Goal: Transaction & Acquisition: Purchase product/service

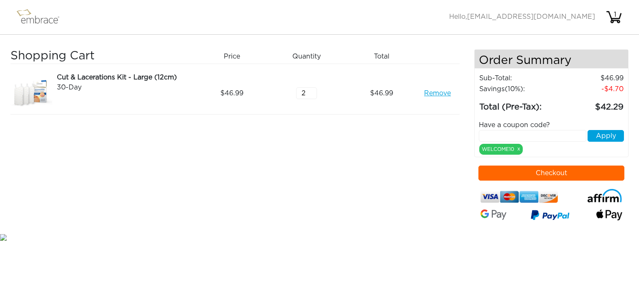
type input "2"
click at [313, 90] on input "2" at bounding box center [306, 93] width 21 height 12
drag, startPoint x: 334, startPoint y: 193, endPoint x: 341, endPoint y: 189, distance: 7.1
click at [334, 193] on div "Shopping Cart Price Quantity Qty Total Cut & Lacerations Kit - Large (12cm) 30-…" at bounding box center [241, 140] width 463 height 183
click at [491, 134] on input "text" at bounding box center [532, 136] width 107 height 12
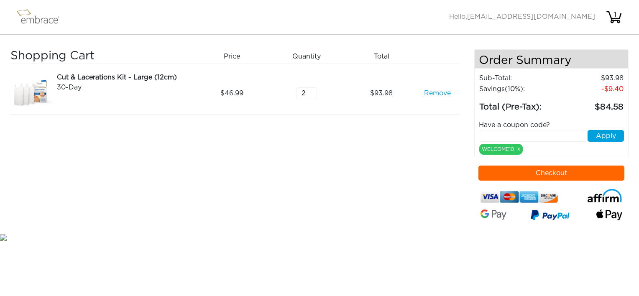
paste input "DOUBLETHEFUN"
type input "DOUBLETHEFUN"
click at [605, 137] on button "Apply" at bounding box center [605, 136] width 36 height 12
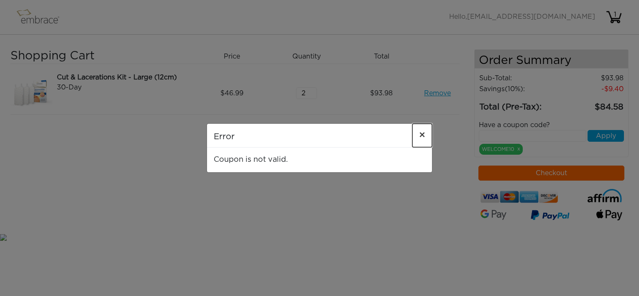
click at [422, 136] on span "×" at bounding box center [422, 135] width 6 height 10
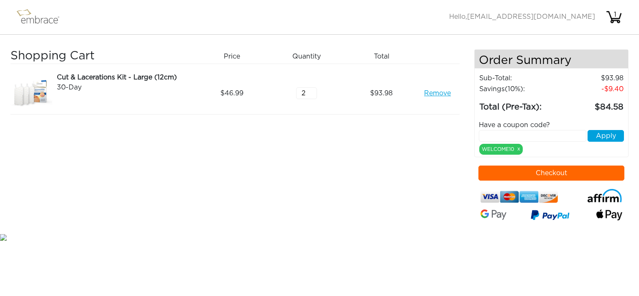
click at [482, 133] on input "text" at bounding box center [532, 136] width 107 height 12
paste input "DOUBLETHEFUN"
type input "DOUBLETHEFUN"
click at [612, 134] on button "Apply" at bounding box center [605, 136] width 36 height 12
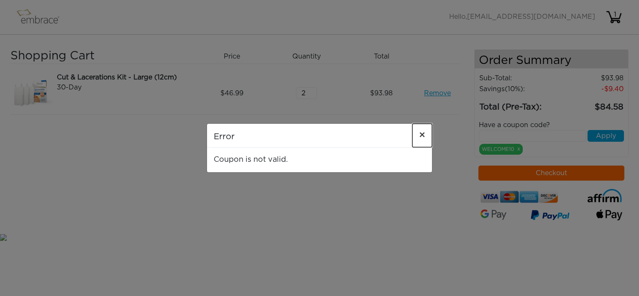
click at [419, 135] on span "×" at bounding box center [422, 135] width 6 height 10
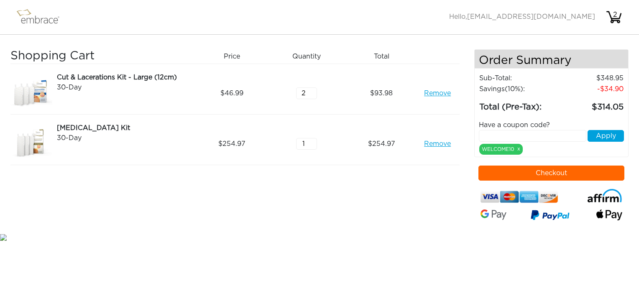
click at [439, 93] on link "Remove" at bounding box center [437, 93] width 27 height 10
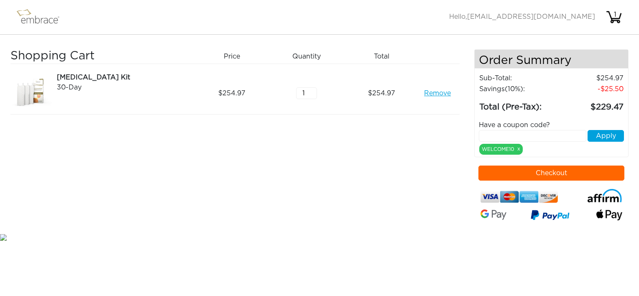
drag, startPoint x: 383, startPoint y: 153, endPoint x: 451, endPoint y: 145, distance: 68.5
click at [383, 153] on div "Shopping Cart Price Quantity Qty Total Tummy Tuck Kit 30-Day Remove 254.97 1 25…" at bounding box center [241, 140] width 463 height 183
click at [492, 134] on input "text" at bounding box center [532, 136] width 107 height 12
paste input "DOUBLETHEFUN"
type input "DOUBLETHEFUN"
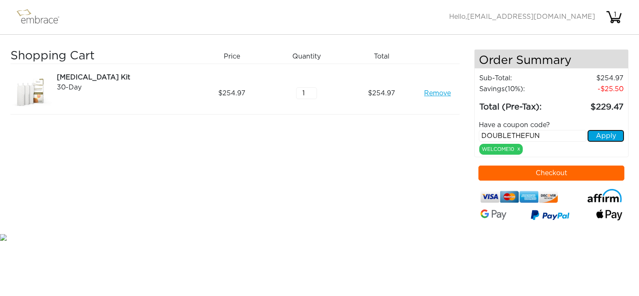
click at [608, 136] on button "Apply" at bounding box center [605, 136] width 36 height 12
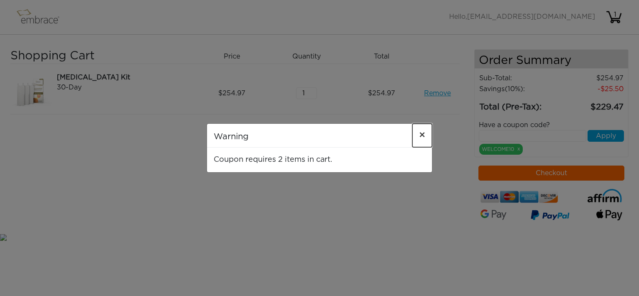
click at [420, 136] on span "×" at bounding box center [422, 135] width 6 height 10
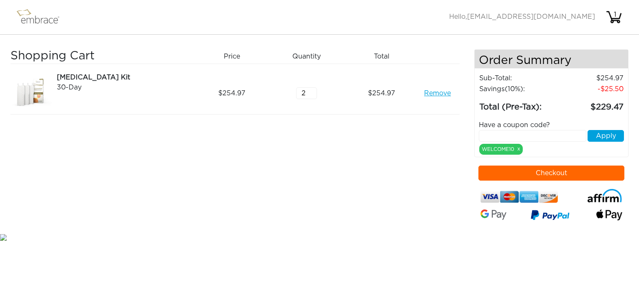
type input "2"
click at [313, 91] on input "2" at bounding box center [306, 93] width 21 height 12
click at [485, 134] on input "text" at bounding box center [532, 136] width 107 height 12
paste input "DOUBLETHEFUN"
type input "DOUBLETHEFUN"
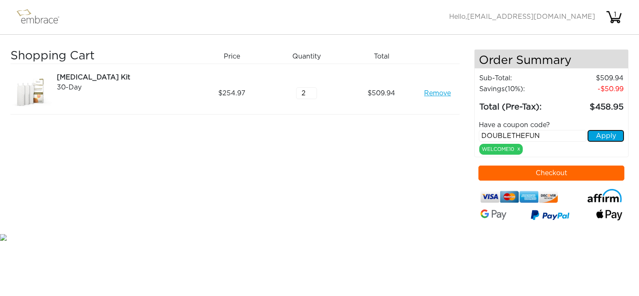
click at [606, 136] on button "Apply" at bounding box center [605, 136] width 36 height 12
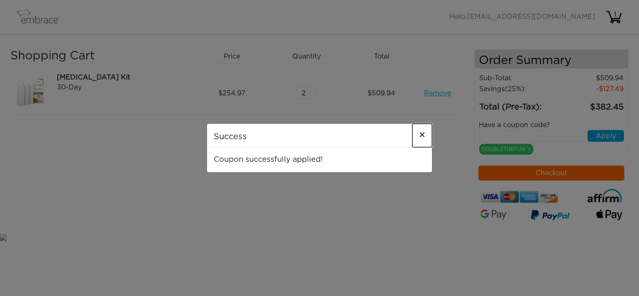
click at [422, 134] on span "×" at bounding box center [422, 135] width 6 height 10
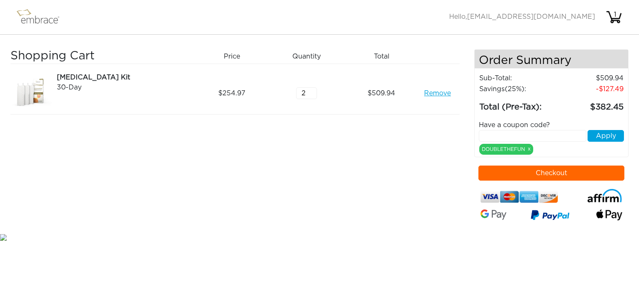
click at [441, 92] on link "Remove" at bounding box center [437, 93] width 27 height 10
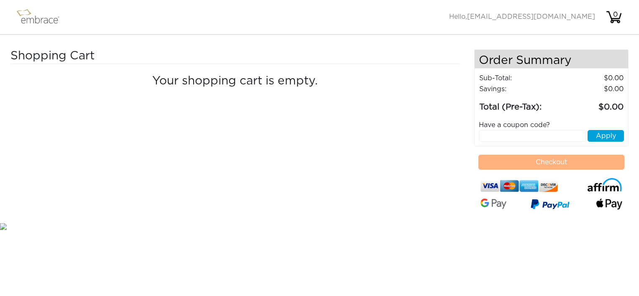
click at [33, 18] on img at bounding box center [42, 17] width 54 height 21
click at [28, 13] on img at bounding box center [42, 17] width 54 height 21
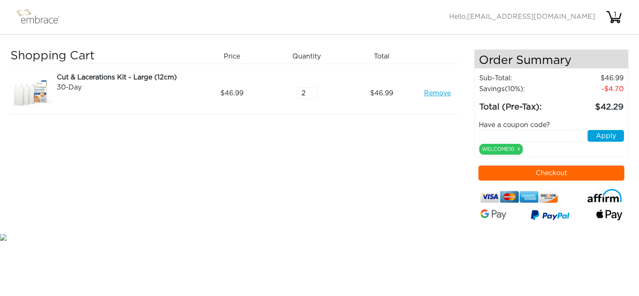
type input "2"
click at [313, 88] on input "2" at bounding box center [306, 93] width 21 height 12
click at [512, 134] on input "text" at bounding box center [532, 136] width 107 height 12
click at [432, 167] on div "Shopping Cart Price Quantity Qty Total Cut & Lacerations Kit - Large (12cm) 30-…" at bounding box center [241, 140] width 463 height 183
click at [494, 134] on input "text" at bounding box center [532, 136] width 107 height 12
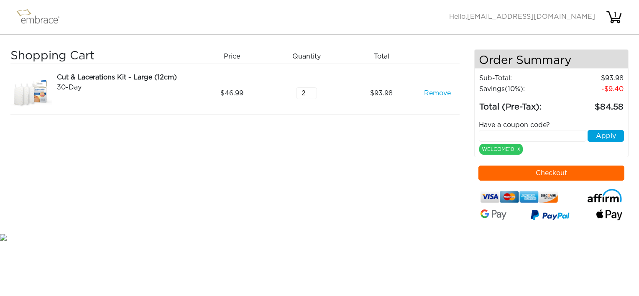
paste input "DOUBLETHEFUN"
type input "DOUBLETHEFUN"
click at [605, 134] on button "Apply" at bounding box center [605, 136] width 36 height 12
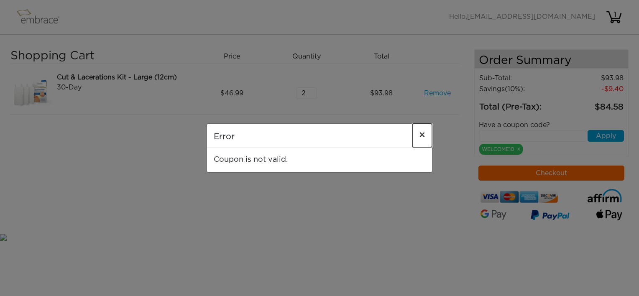
click at [420, 134] on span "×" at bounding box center [422, 135] width 6 height 10
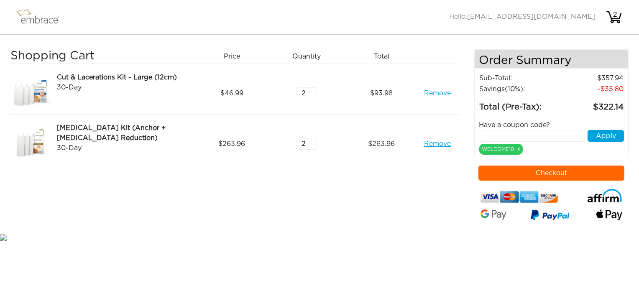
type input "2"
click at [313, 139] on input "2" at bounding box center [306, 144] width 21 height 12
click at [436, 93] on link "Remove" at bounding box center [437, 93] width 27 height 10
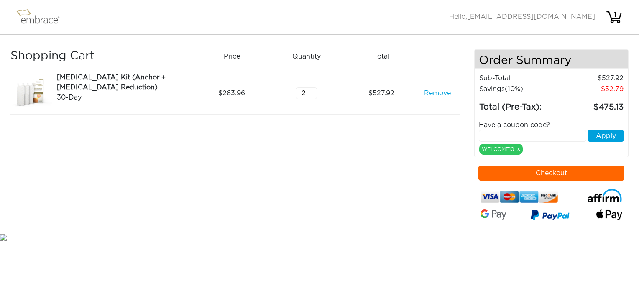
click at [490, 136] on input "text" at bounding box center [532, 136] width 107 height 12
paste input "DOUBLETHEFUN"
type input "DOUBLETHEFUN"
click at [606, 135] on button "Apply" at bounding box center [605, 136] width 36 height 12
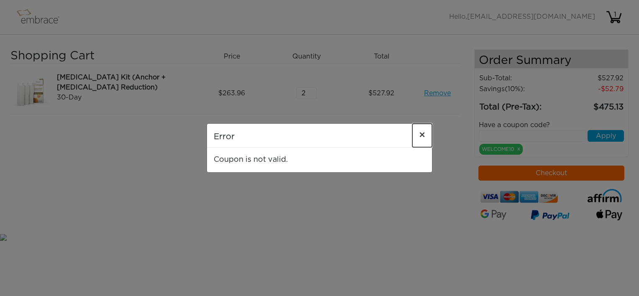
click at [420, 135] on span "×" at bounding box center [422, 135] width 6 height 10
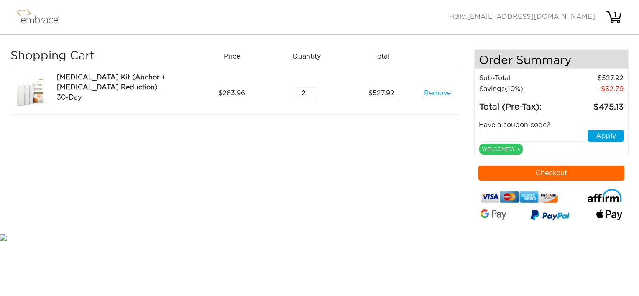
click at [434, 91] on link "Remove" at bounding box center [437, 93] width 27 height 10
click at [492, 132] on input "text" at bounding box center [532, 136] width 107 height 12
paste input "DOUBLETHEFUN"
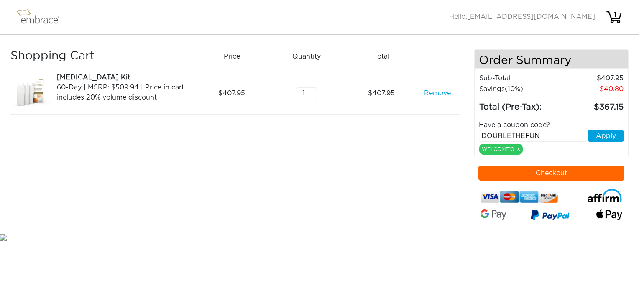
type input "DOUBLETHEFUN"
click at [608, 132] on button "Apply" at bounding box center [605, 136] width 36 height 12
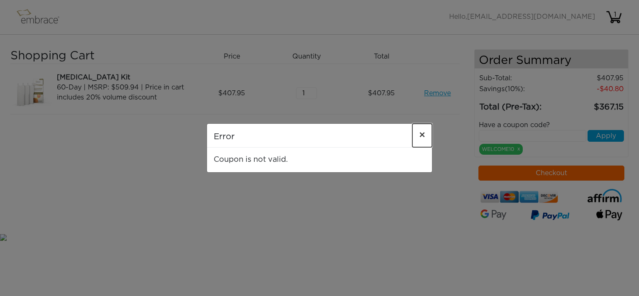
click at [419, 135] on span "×" at bounding box center [422, 135] width 6 height 10
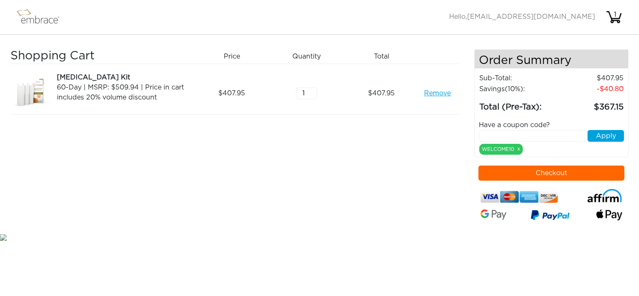
click at [431, 92] on link "Remove" at bounding box center [437, 93] width 27 height 10
click at [487, 132] on input "text" at bounding box center [532, 136] width 107 height 12
paste input "DOUBLETHEFUN"
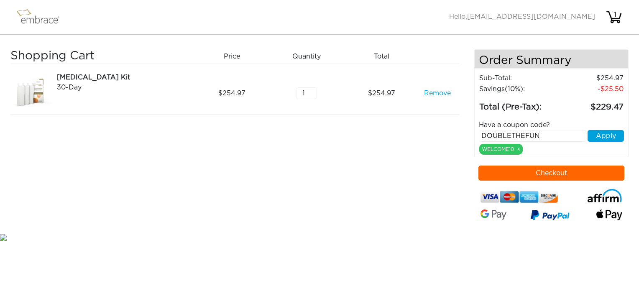
type input "DOUBLETHEFUN"
click at [595, 134] on button "Apply" at bounding box center [605, 136] width 36 height 12
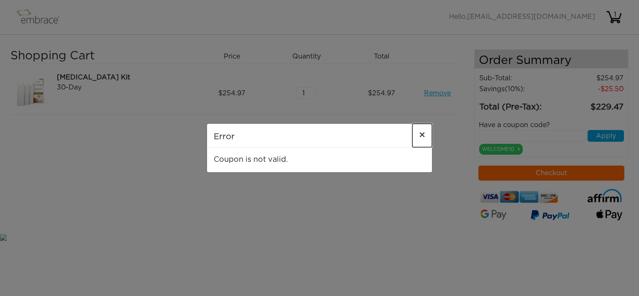
click at [422, 135] on span "×" at bounding box center [422, 135] width 6 height 10
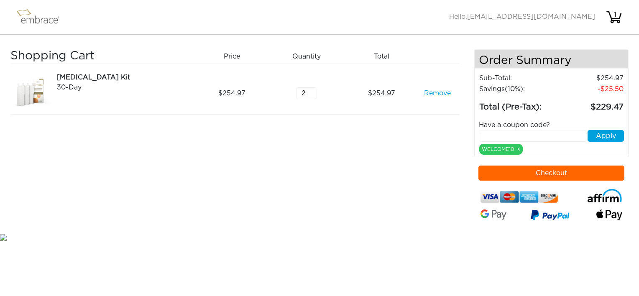
type input "2"
click at [312, 91] on input "2" at bounding box center [306, 93] width 21 height 12
click at [486, 132] on input "text" at bounding box center [532, 136] width 107 height 12
paste input "DOUBLETHEFUN"
type input "DOUBLETHEFUN"
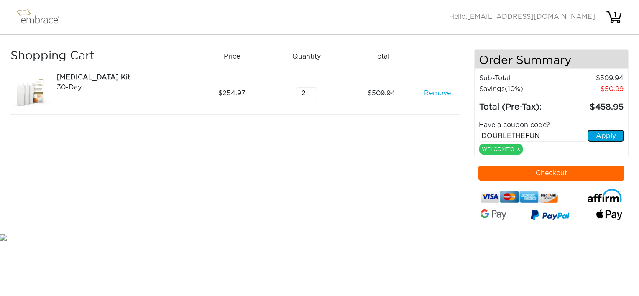
click at [612, 131] on button "Apply" at bounding box center [605, 136] width 36 height 12
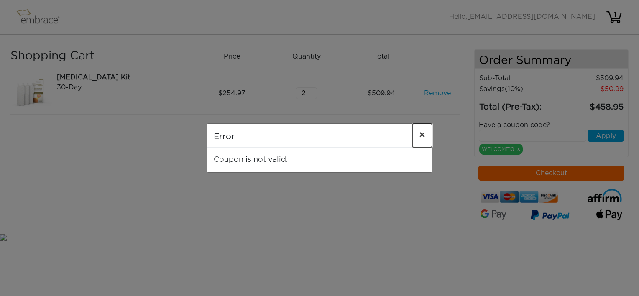
click at [421, 135] on span "×" at bounding box center [422, 135] width 6 height 10
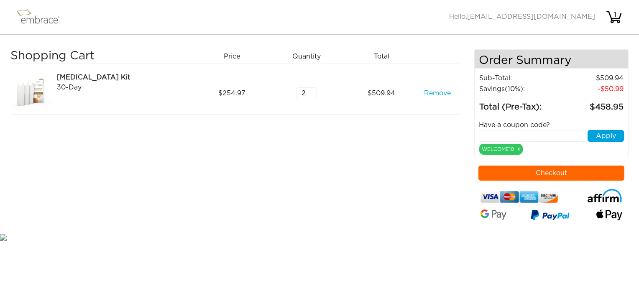
drag, startPoint x: 435, startPoint y: 95, endPoint x: 423, endPoint y: 104, distance: 14.7
click at [435, 95] on link "Remove" at bounding box center [437, 93] width 27 height 10
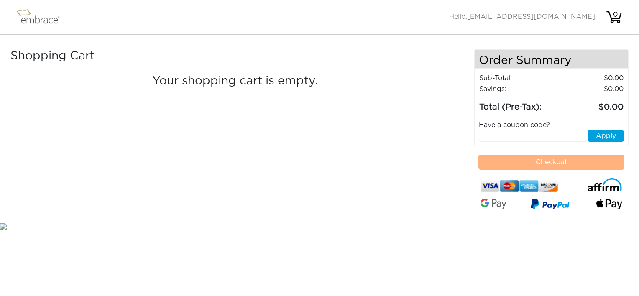
click at [36, 24] on img at bounding box center [42, 17] width 54 height 21
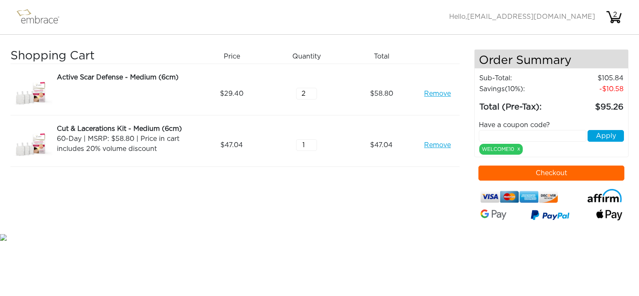
click at [501, 133] on input "text" at bounding box center [532, 136] width 107 height 12
type input "C"
drag, startPoint x: 522, startPoint y: 135, endPoint x: 481, endPoint y: 132, distance: 40.7
click at [481, 132] on input "15OFFCART" at bounding box center [532, 136] width 107 height 12
click at [525, 135] on input "15OFFCART" at bounding box center [532, 136] width 107 height 12
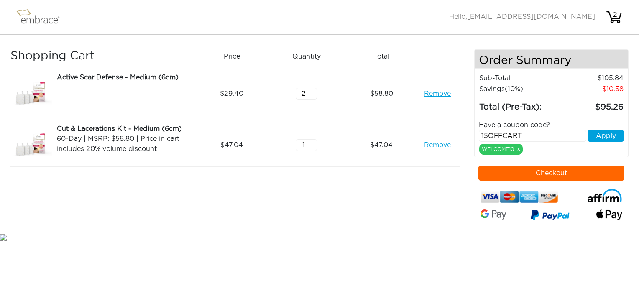
click at [543, 135] on input "15OFFCART" at bounding box center [532, 136] width 107 height 12
drag, startPoint x: 522, startPoint y: 135, endPoint x: 480, endPoint y: 134, distance: 41.8
click at [480, 134] on input "15OFFCART" at bounding box center [532, 136] width 107 height 12
type input "15OFFCART"
click at [395, 217] on div "Shopping Cart Price Quantity Qty Total Active Scar Defense - Medium (6cm) Remov…" at bounding box center [241, 140] width 463 height 183
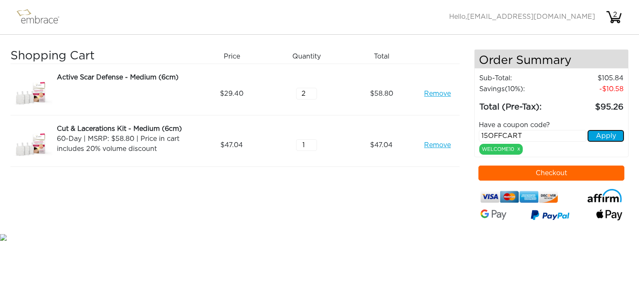
click at [613, 137] on button "Apply" at bounding box center [605, 136] width 36 height 12
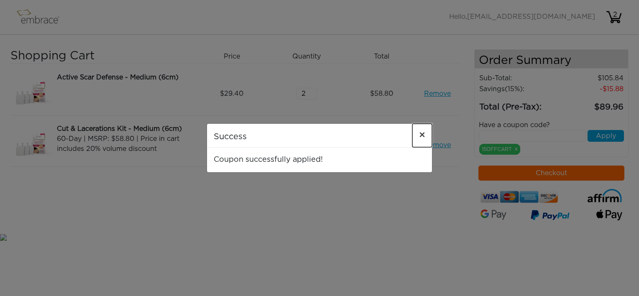
click at [420, 134] on span "×" at bounding box center [422, 135] width 6 height 10
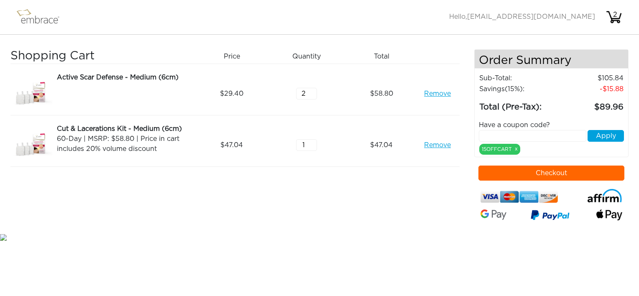
click at [437, 143] on link "Remove" at bounding box center [437, 145] width 27 height 10
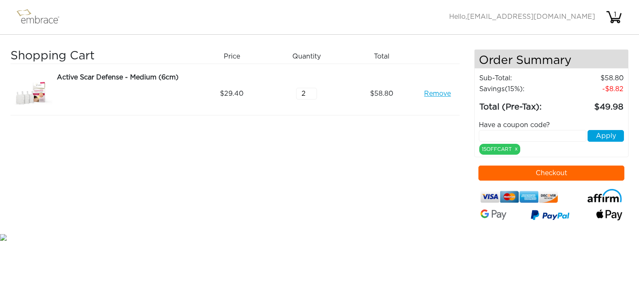
click at [438, 94] on link "Remove" at bounding box center [437, 94] width 27 height 10
